Goal: Navigation & Orientation: Go to known website

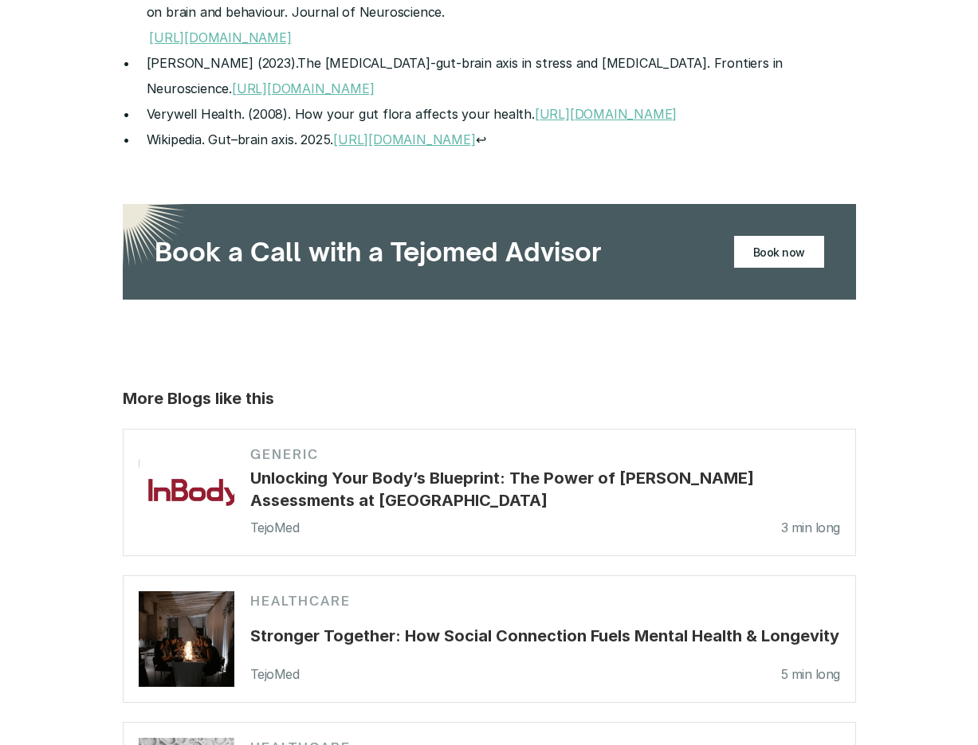
scroll to position [3283, 0]
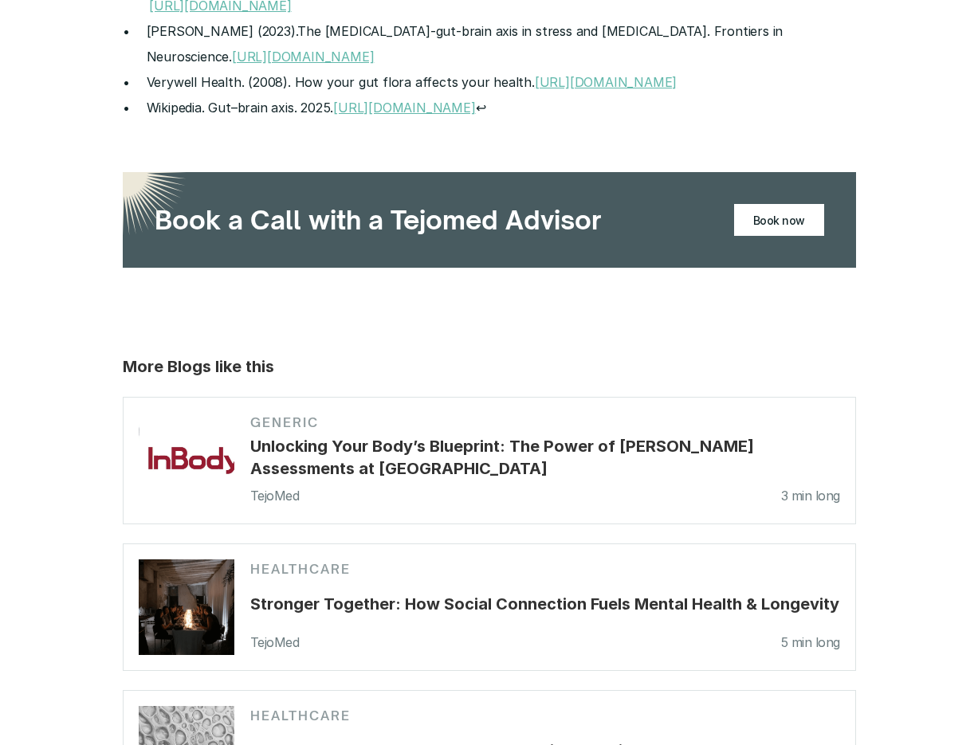
click at [776, 210] on p "Book now" at bounding box center [779, 220] width 52 height 20
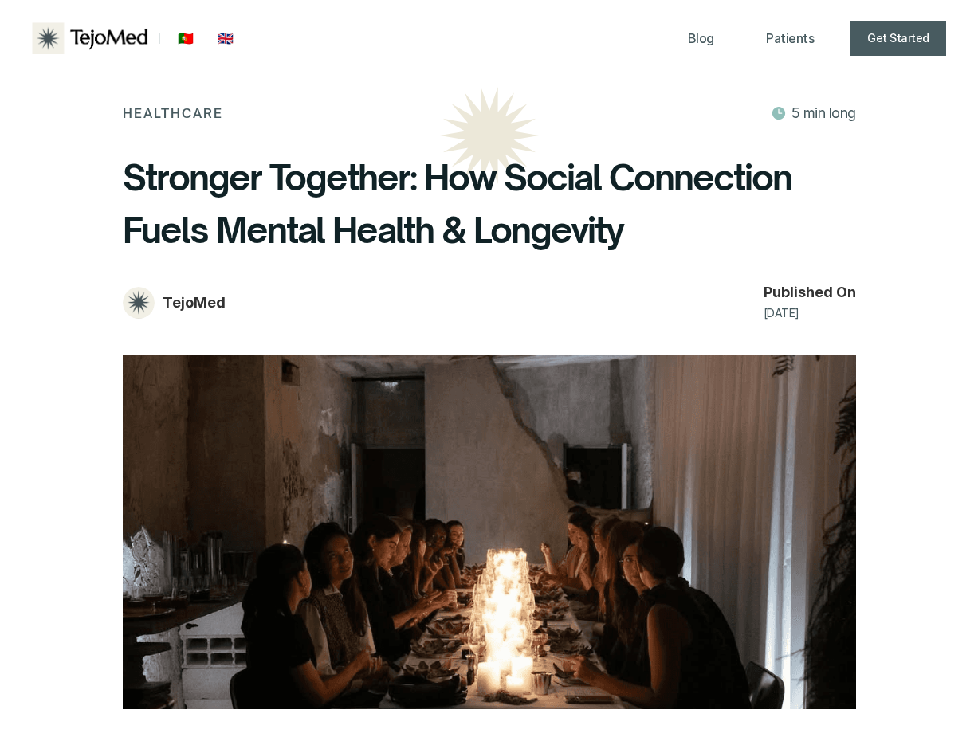
click at [136, 34] on img at bounding box center [91, 38] width 118 height 32
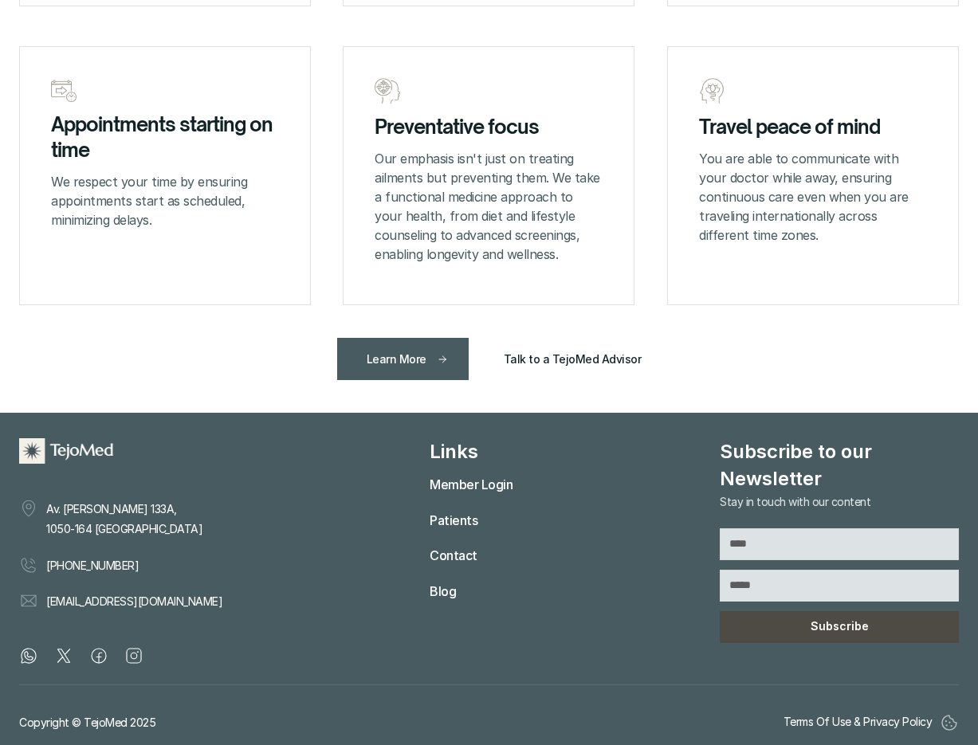
scroll to position [2351, 0]
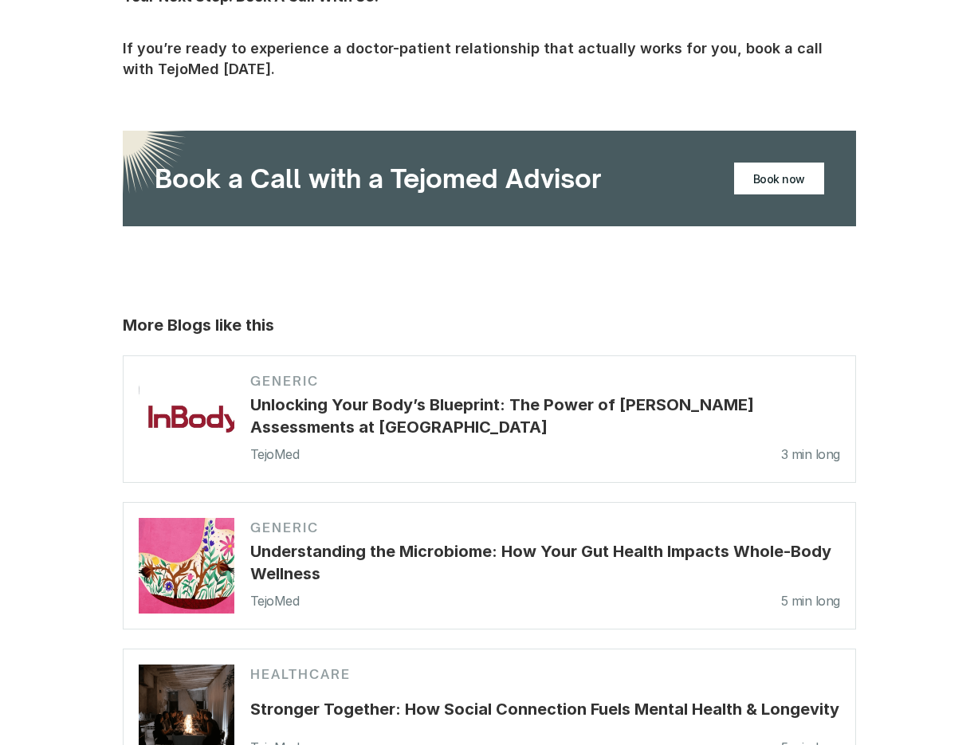
scroll to position [4080, 0]
